Goal: Task Accomplishment & Management: Manage account settings

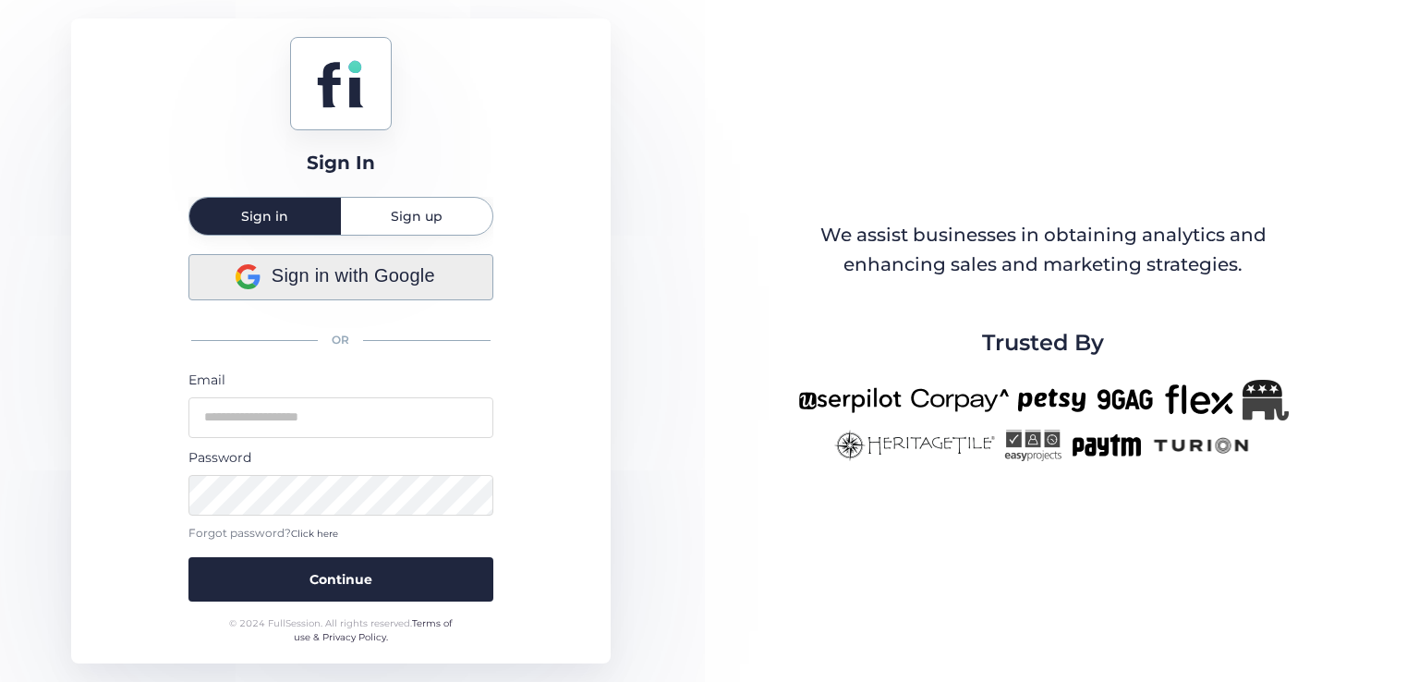
click at [429, 256] on div "Sign in with Google" at bounding box center [340, 277] width 303 height 44
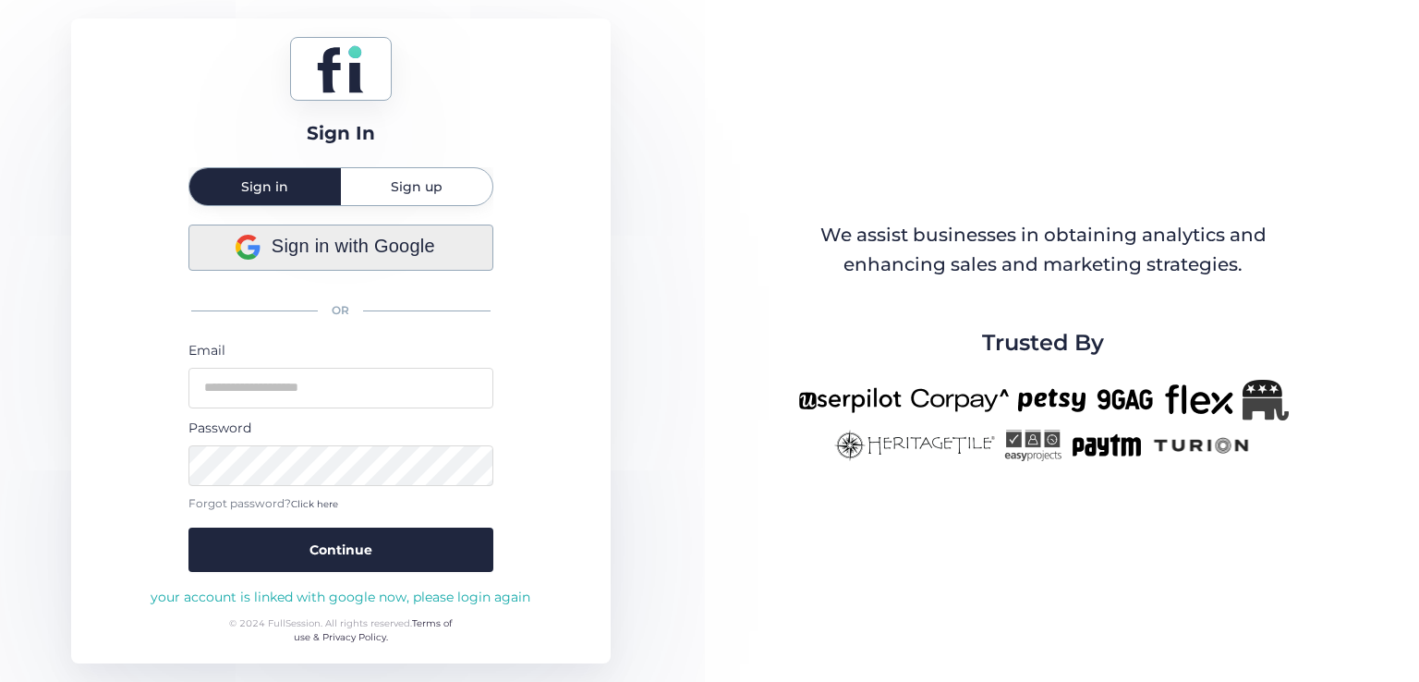
click at [359, 256] on span "Sign in with Google" at bounding box center [353, 246] width 163 height 29
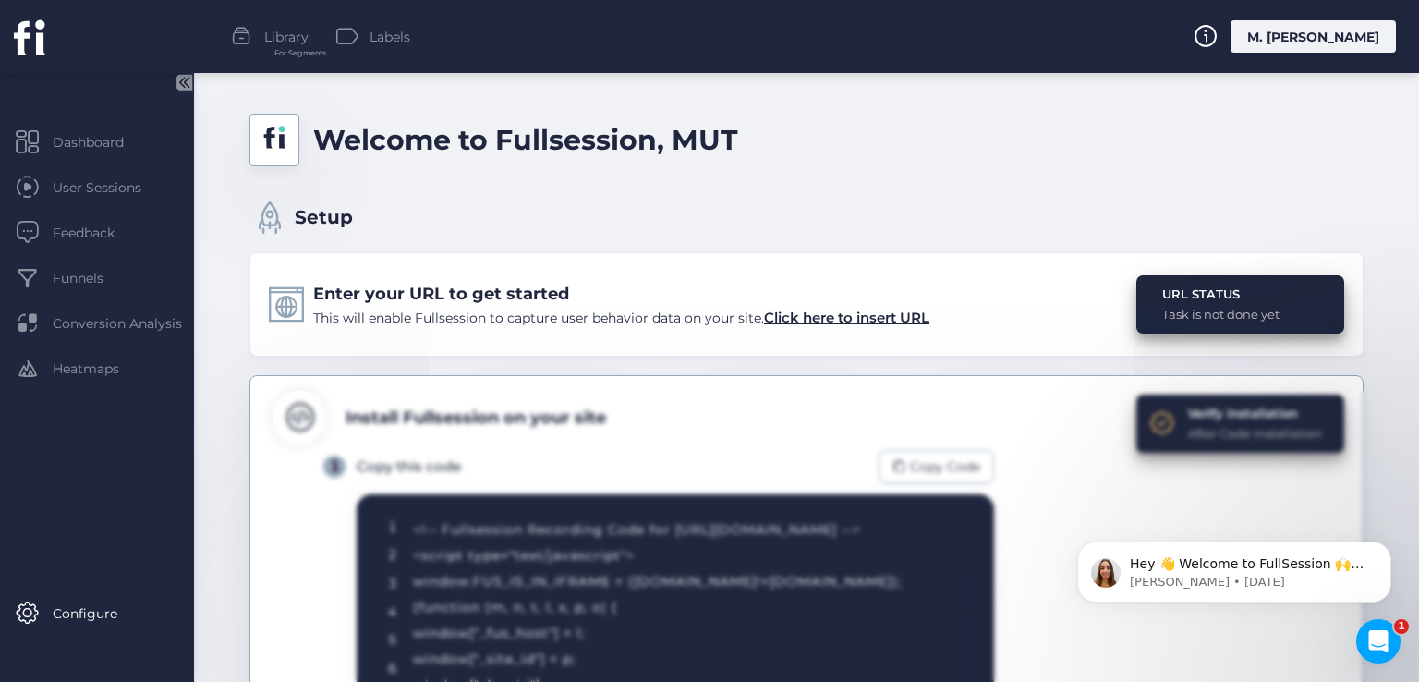
click at [1330, 36] on div "M. ABO ALEEZ" at bounding box center [1312, 36] width 165 height 32
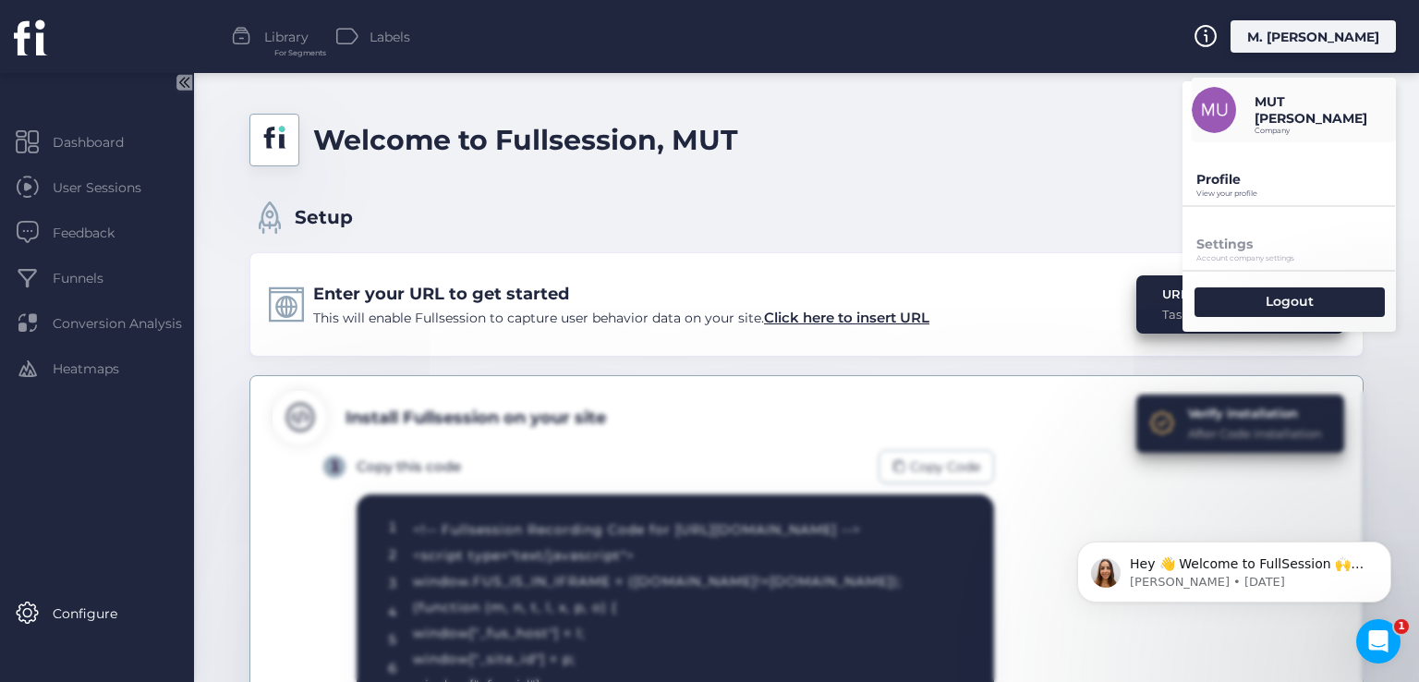
click at [1197, 189] on p "View your profile" at bounding box center [1295, 193] width 199 height 8
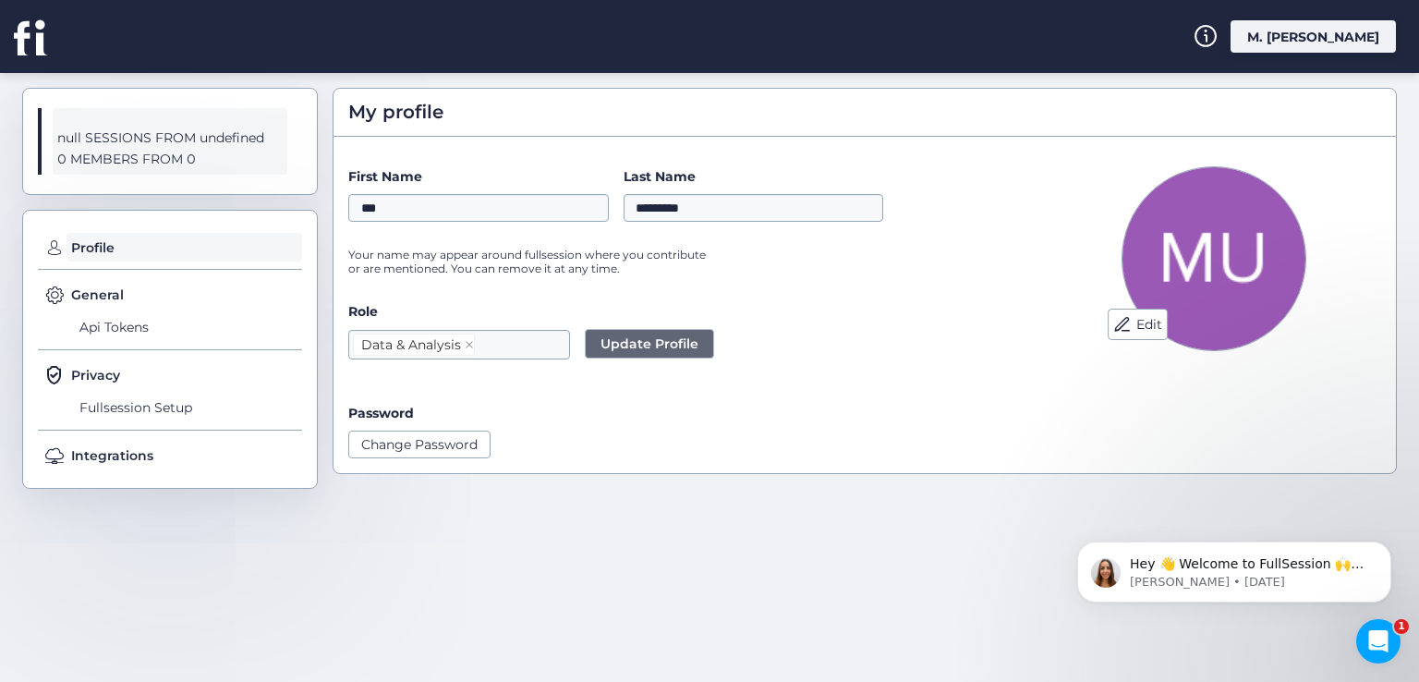
click at [1285, 41] on div "M. ABO ALEEZ" at bounding box center [1312, 36] width 165 height 32
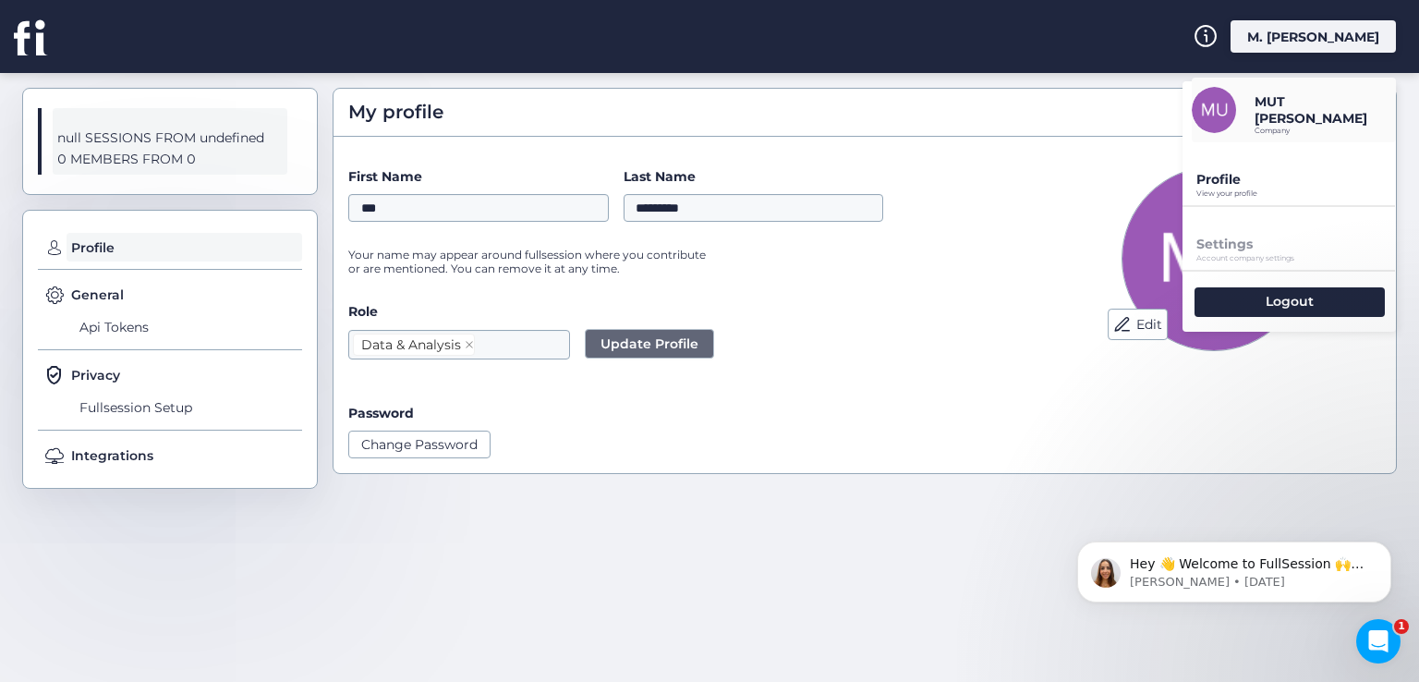
click at [1248, 184] on p "Profile" at bounding box center [1295, 179] width 199 height 17
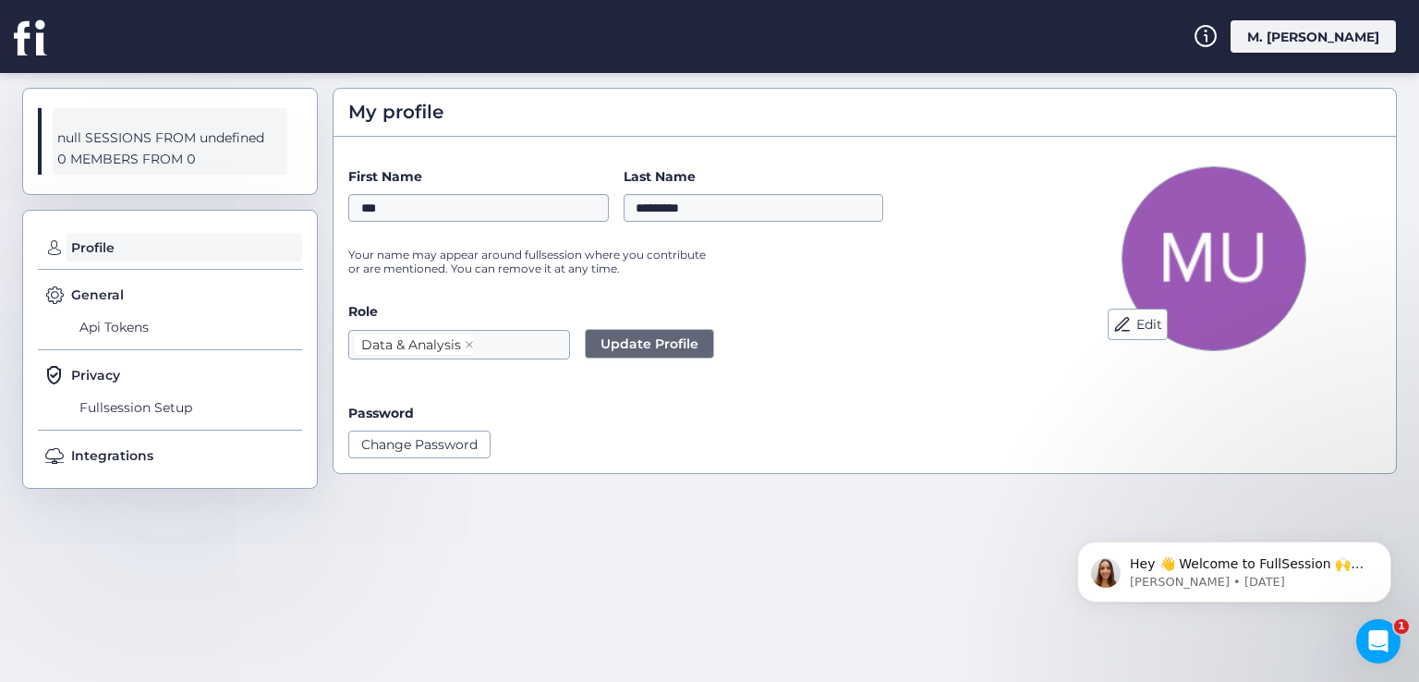
click at [1297, 45] on div "M. ABO ALEEZ" at bounding box center [1312, 36] width 165 height 32
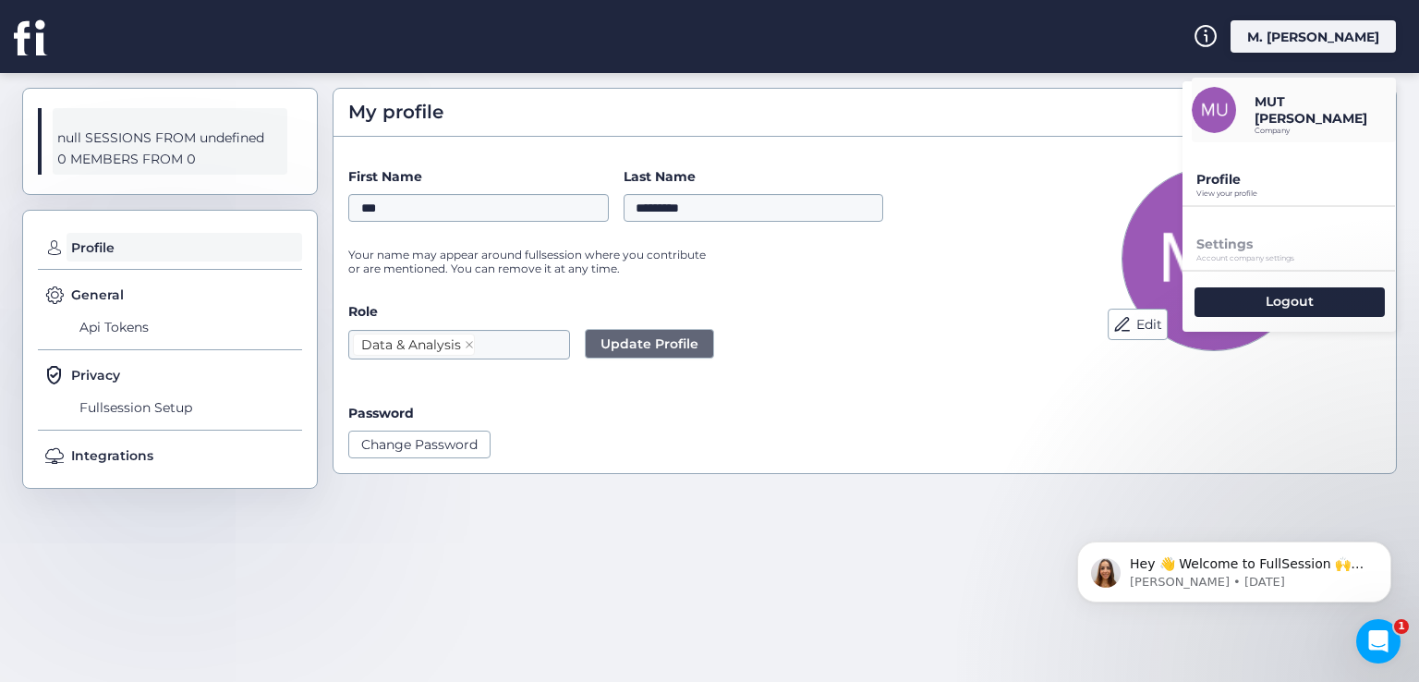
click at [844, 281] on div "First Name *** Last Name ********* Your name may appear around fullsession wher…" at bounding box center [682, 226] width 669 height 120
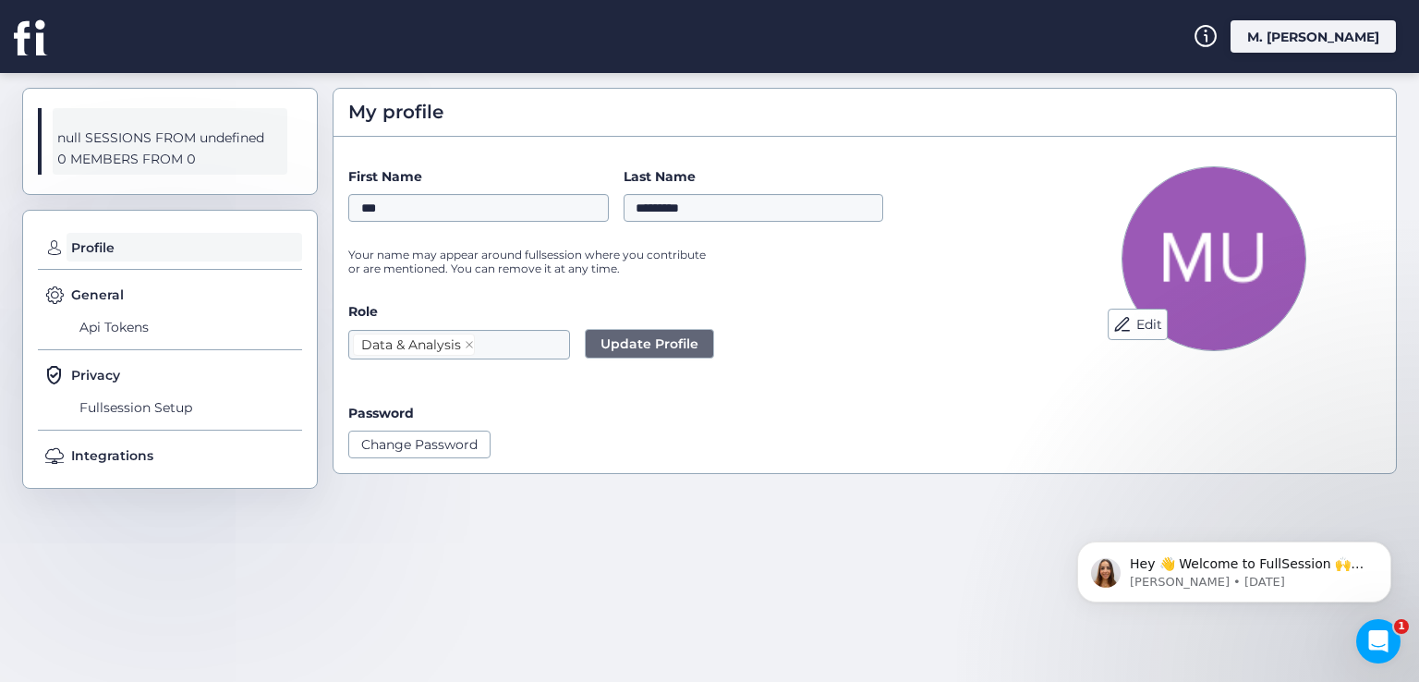
click at [28, 26] on icon at bounding box center [29, 37] width 30 height 34
click at [104, 246] on span "Profile" at bounding box center [184, 248] width 236 height 30
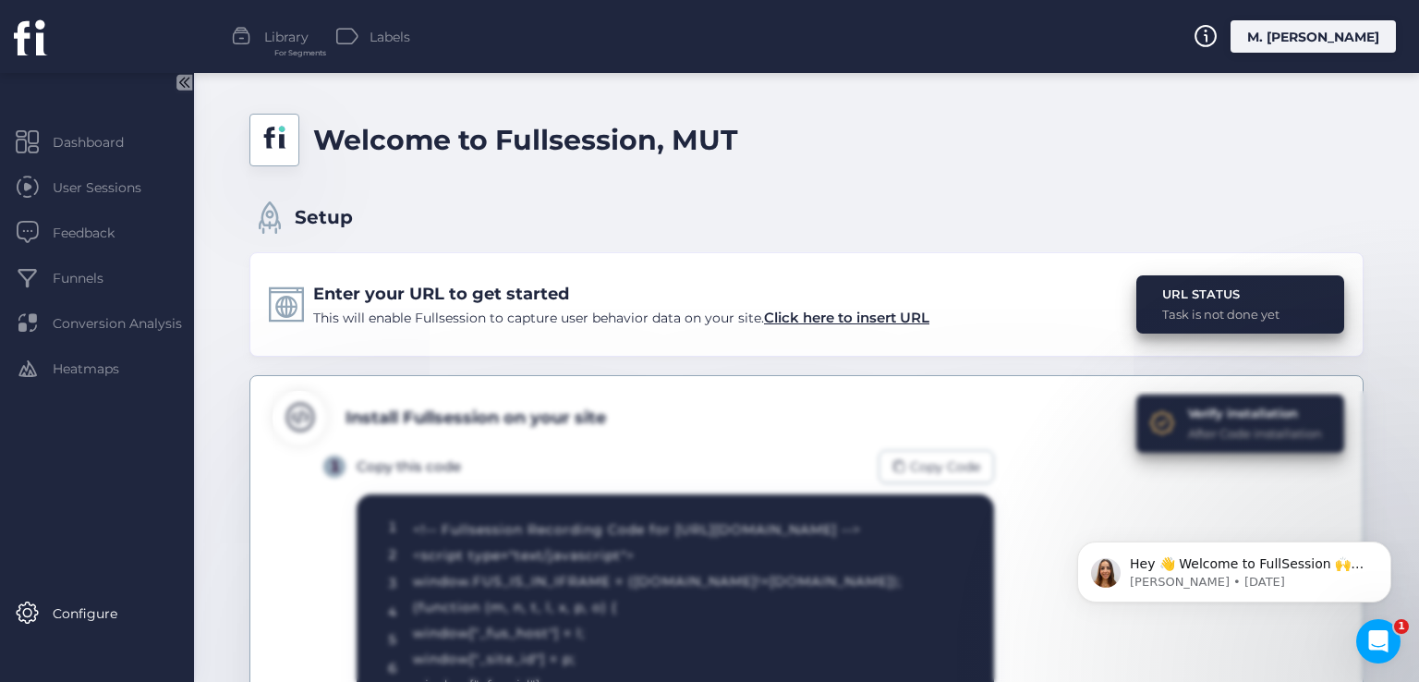
click at [1353, 32] on div "M. ABO ALEEZ" at bounding box center [1312, 36] width 165 height 32
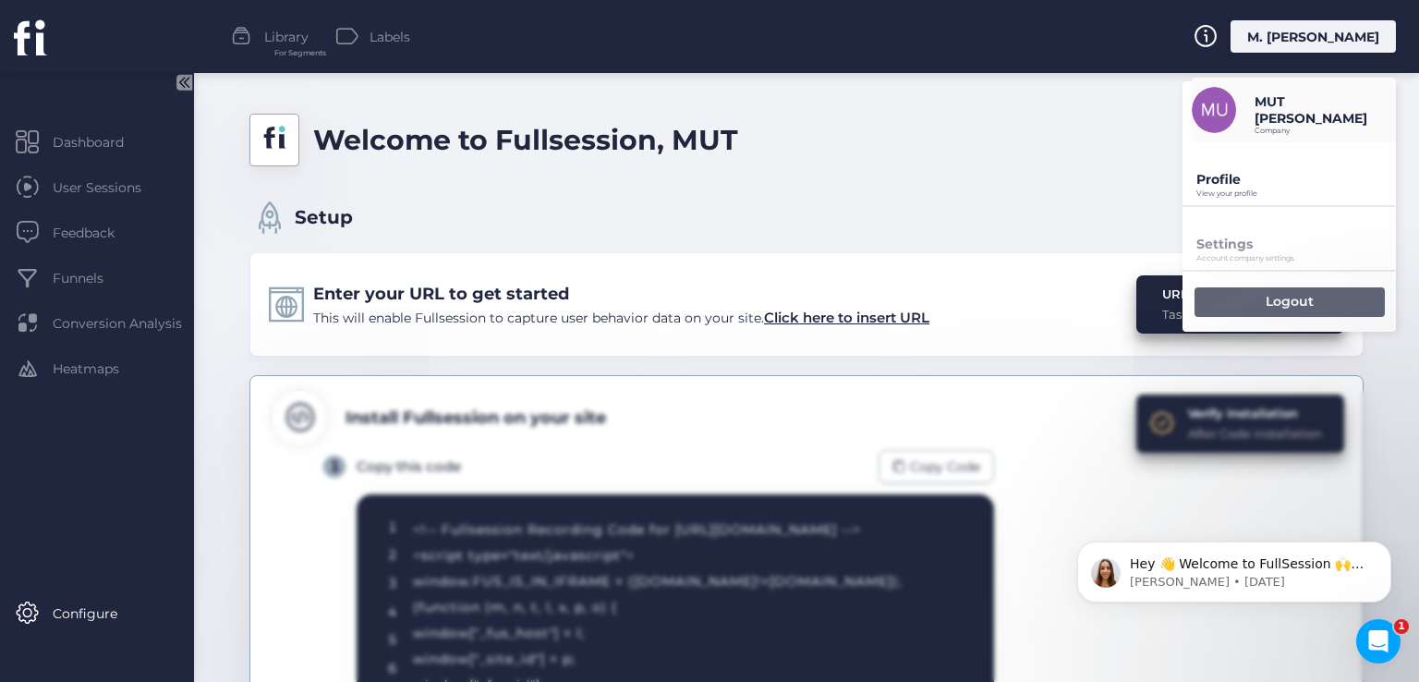
click at [1217, 300] on div "Logout" at bounding box center [1289, 302] width 190 height 30
